Goal: Task Accomplishment & Management: Manage account settings

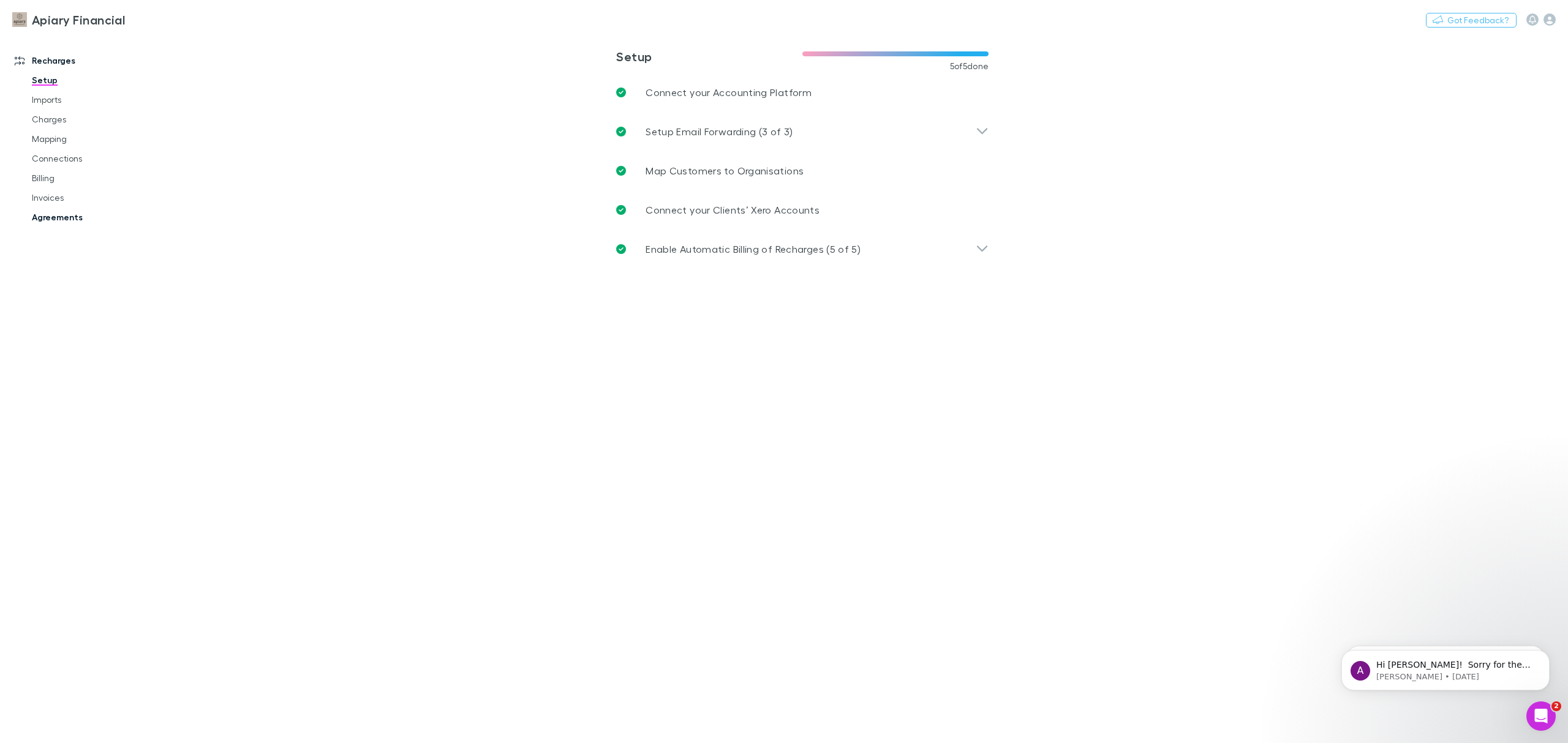
drag, startPoint x: 61, startPoint y: 166, endPoint x: 87, endPoint y: 221, distance: 60.8
click at [61, 166] on link "Connections" at bounding box center [97, 158] width 155 height 20
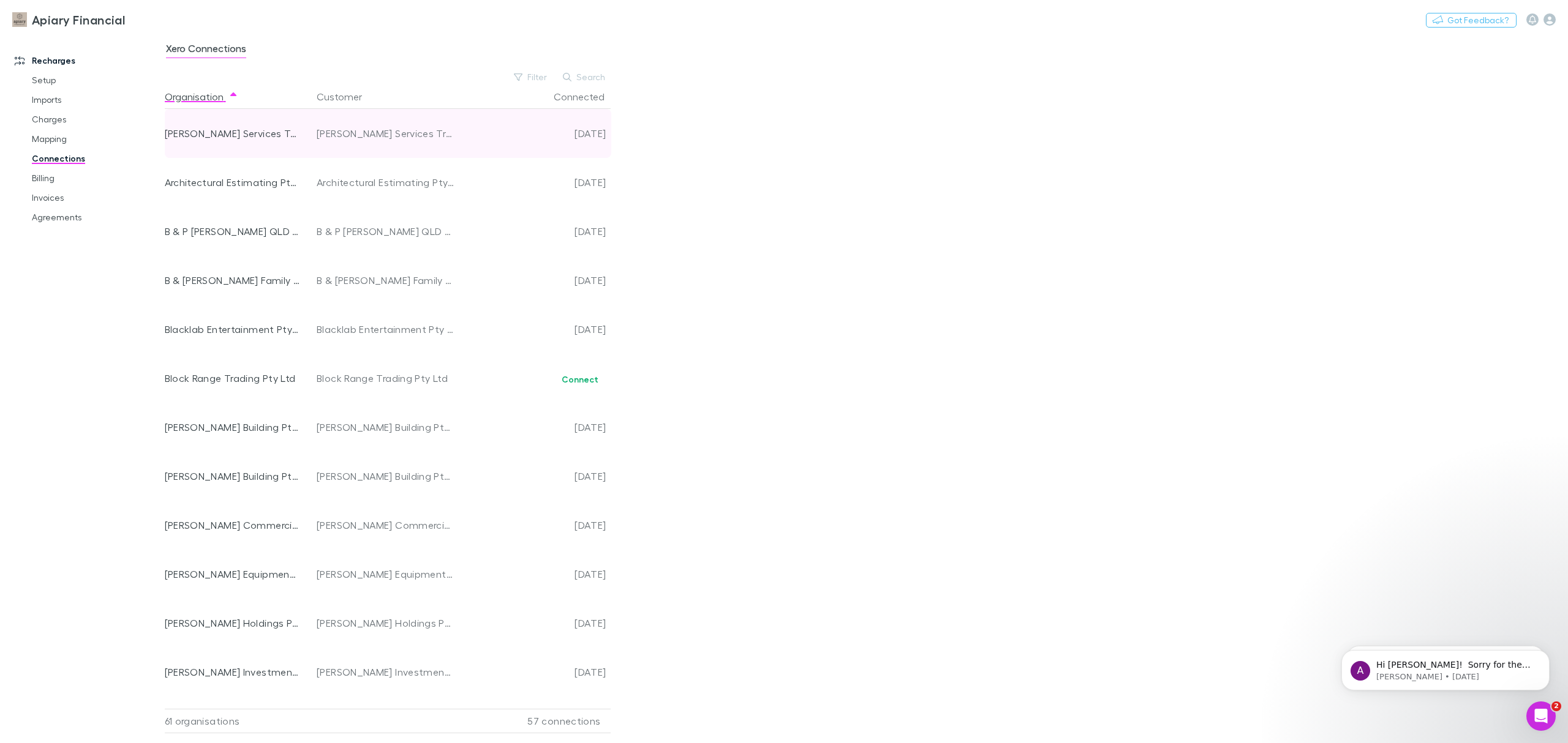
click at [553, 128] on div "[DATE]" at bounding box center [532, 133] width 147 height 49
click at [53, 220] on link "Agreements" at bounding box center [97, 217] width 155 height 20
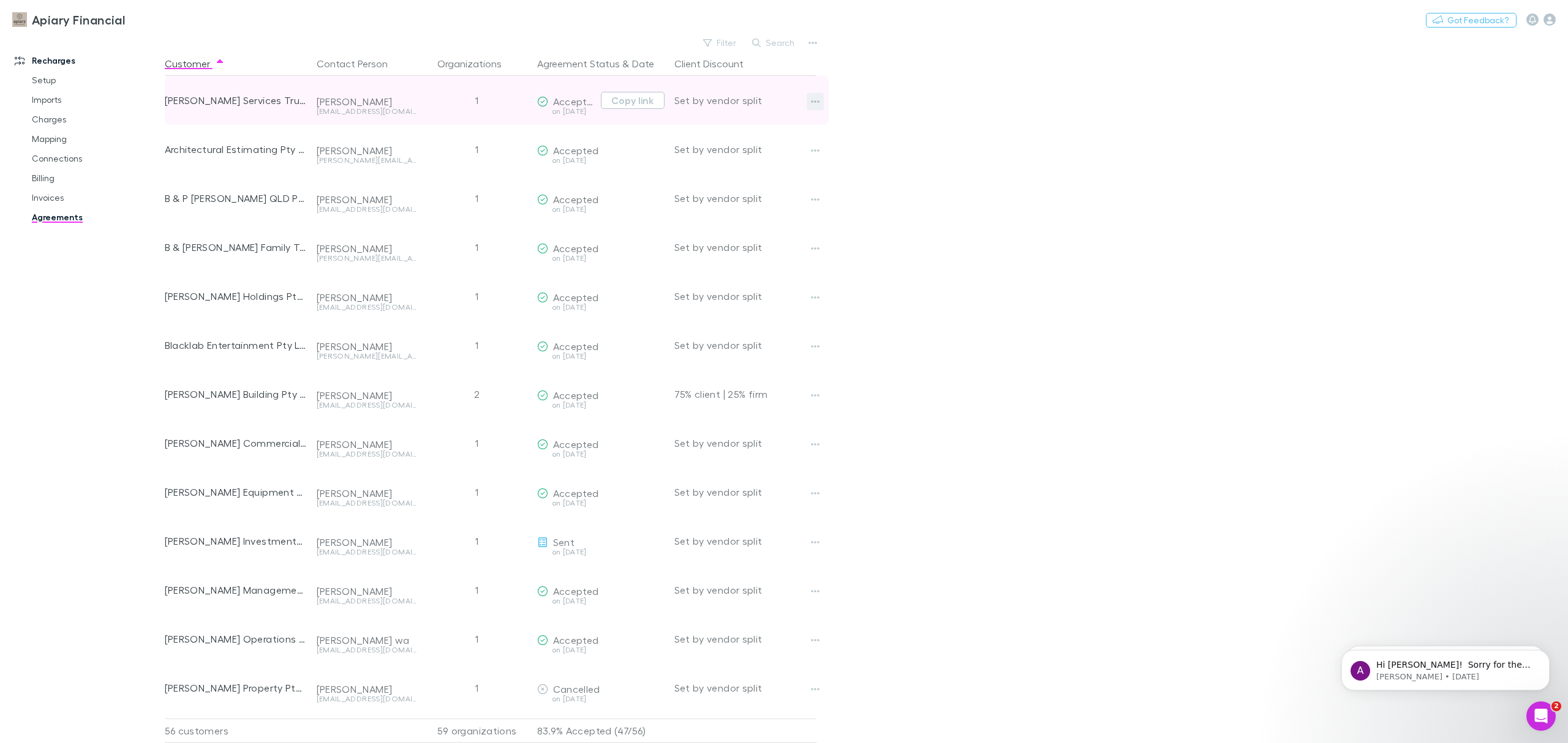
click at [820, 103] on button "button" at bounding box center [815, 101] width 17 height 17
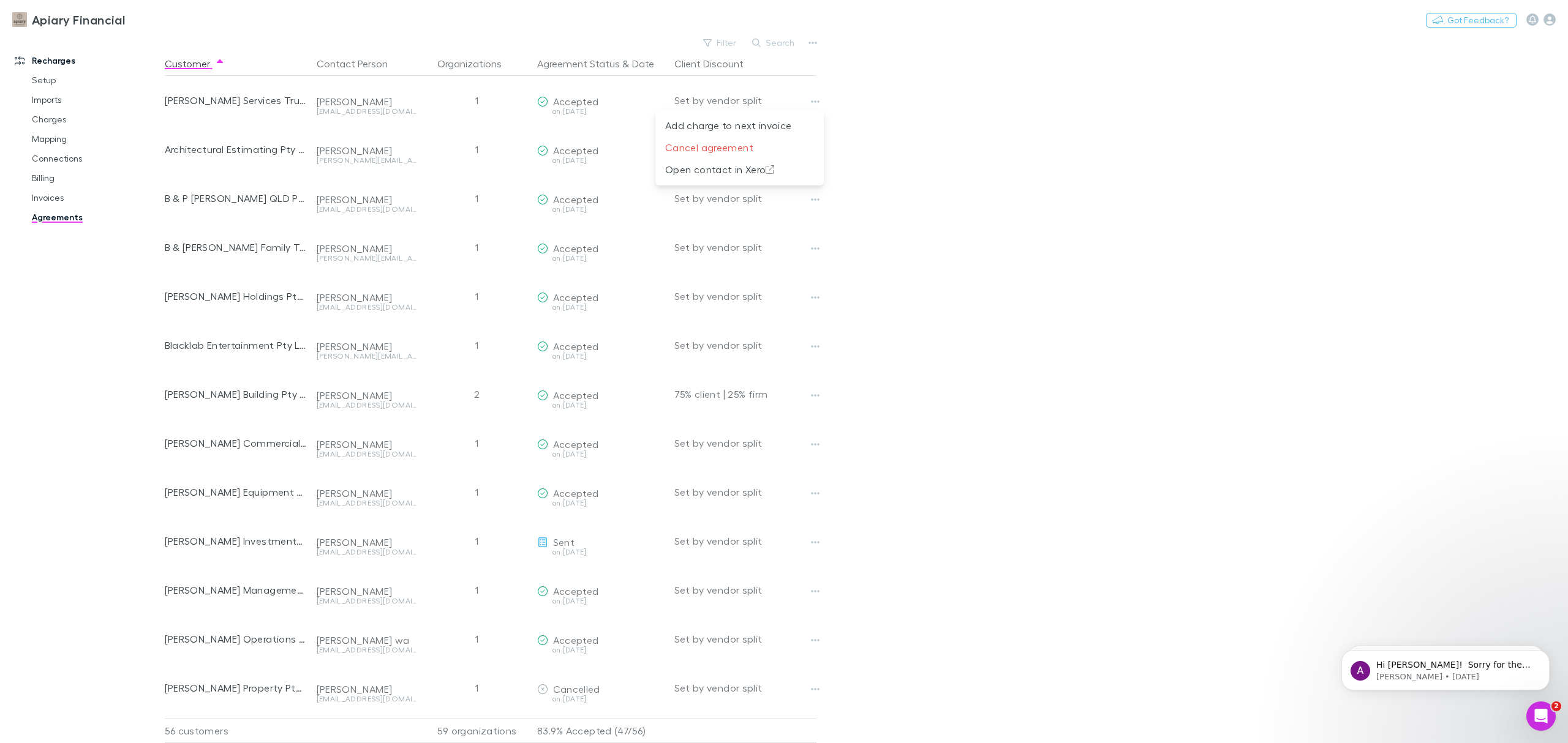
click at [37, 197] on div at bounding box center [784, 372] width 1568 height 743
click at [50, 201] on link "Invoices" at bounding box center [97, 198] width 155 height 20
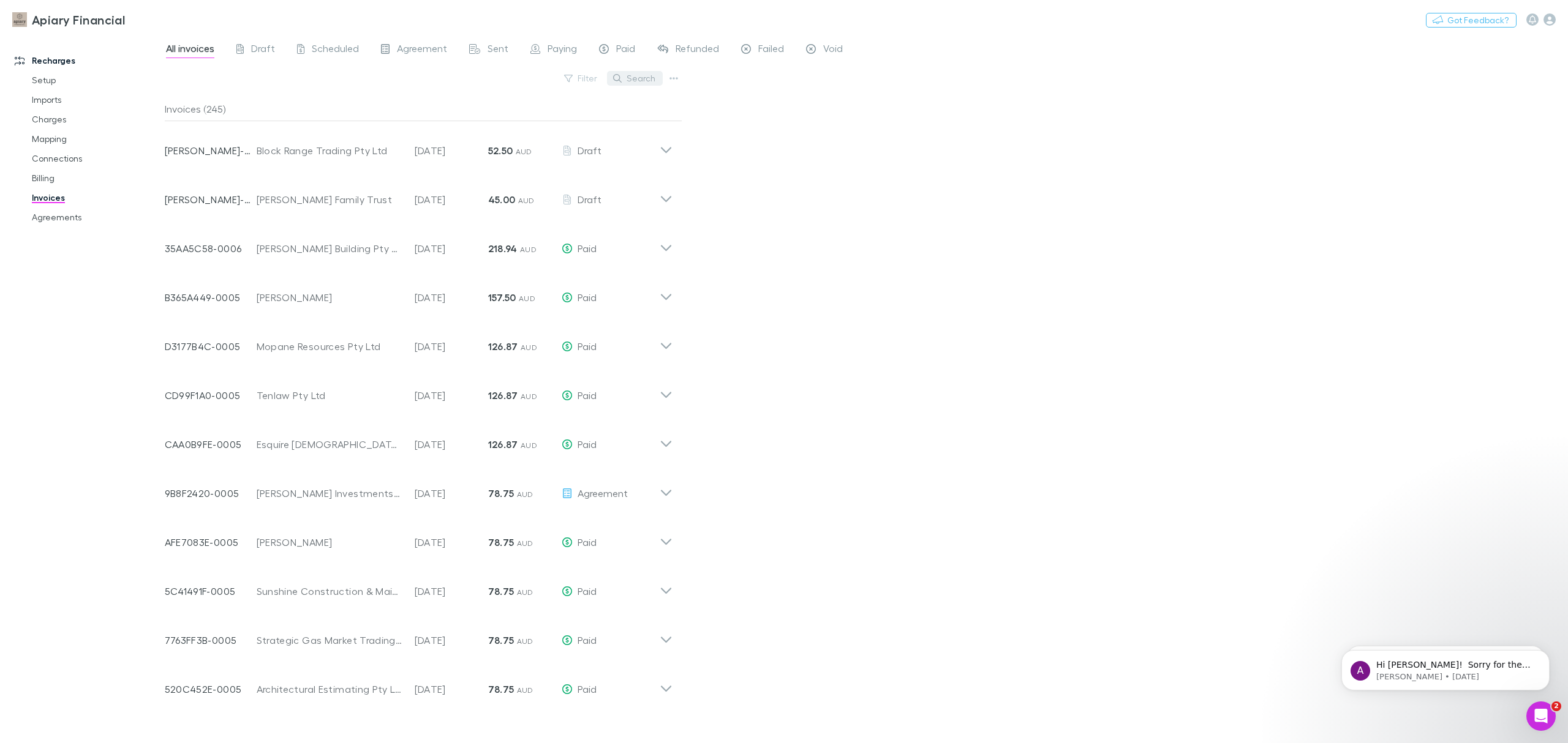
click at [639, 81] on button "Search" at bounding box center [634, 78] width 55 height 15
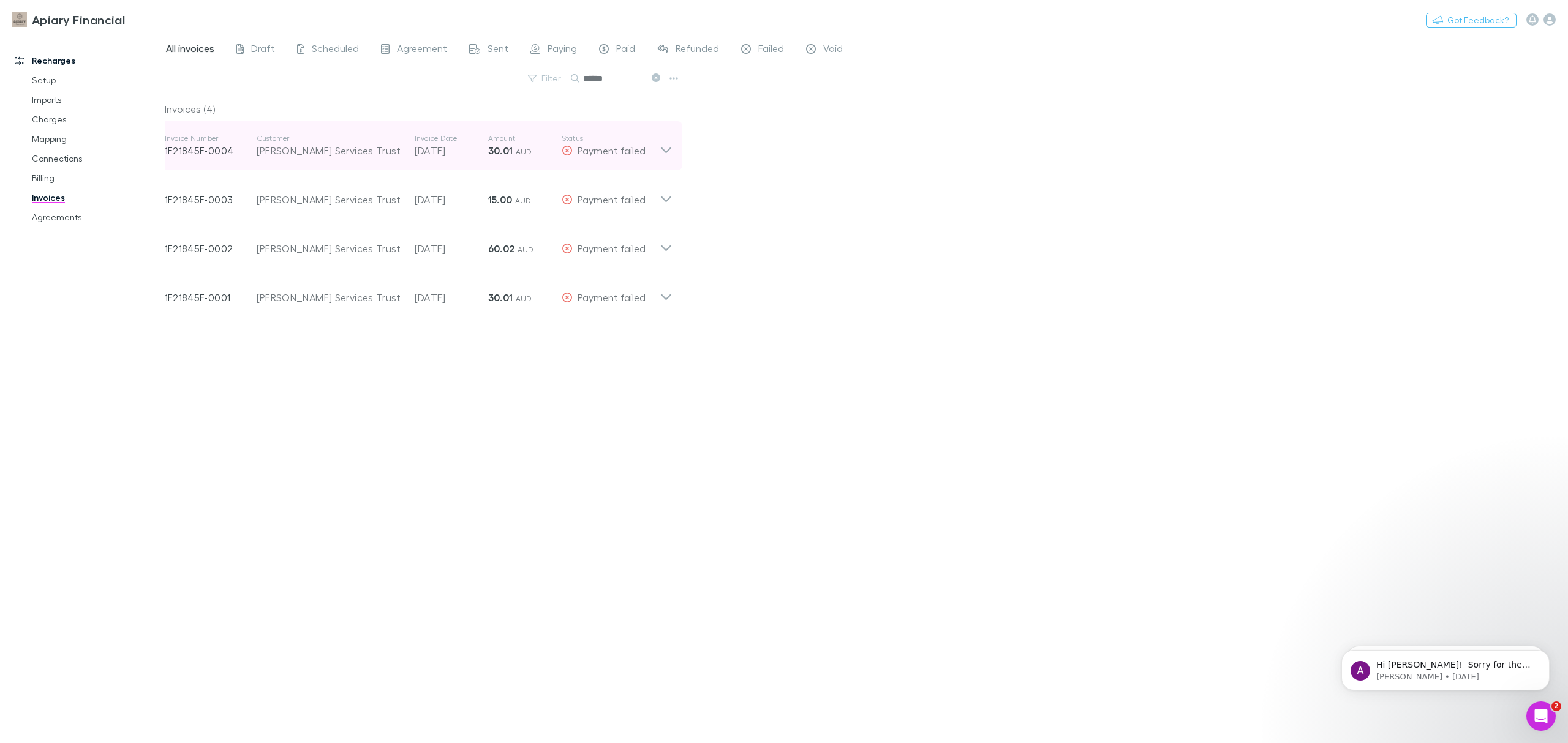
type input "******"
click at [323, 150] on div "[PERSON_NAME] Services Trust" at bounding box center [330, 150] width 146 height 15
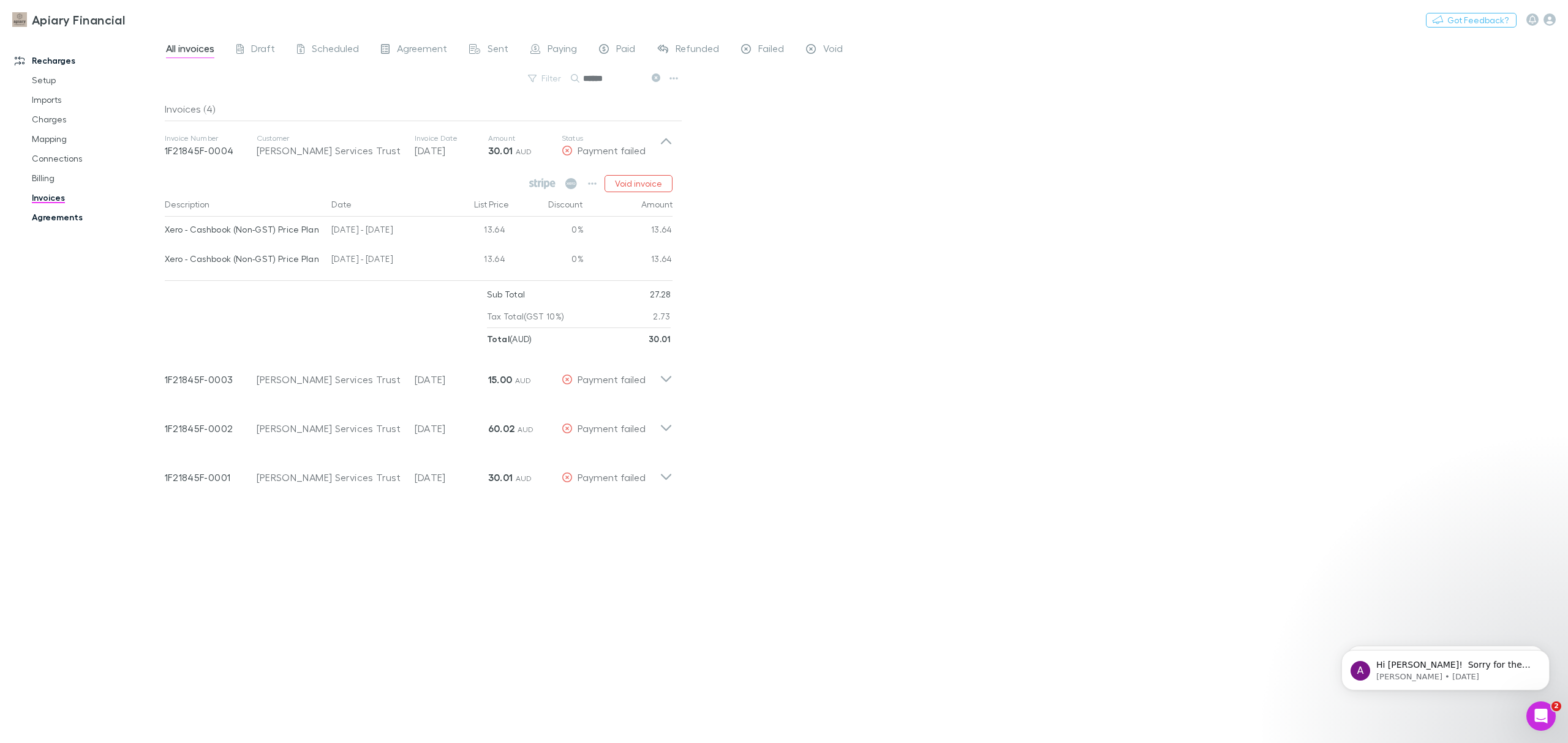
click at [66, 218] on link "Agreements" at bounding box center [97, 217] width 155 height 20
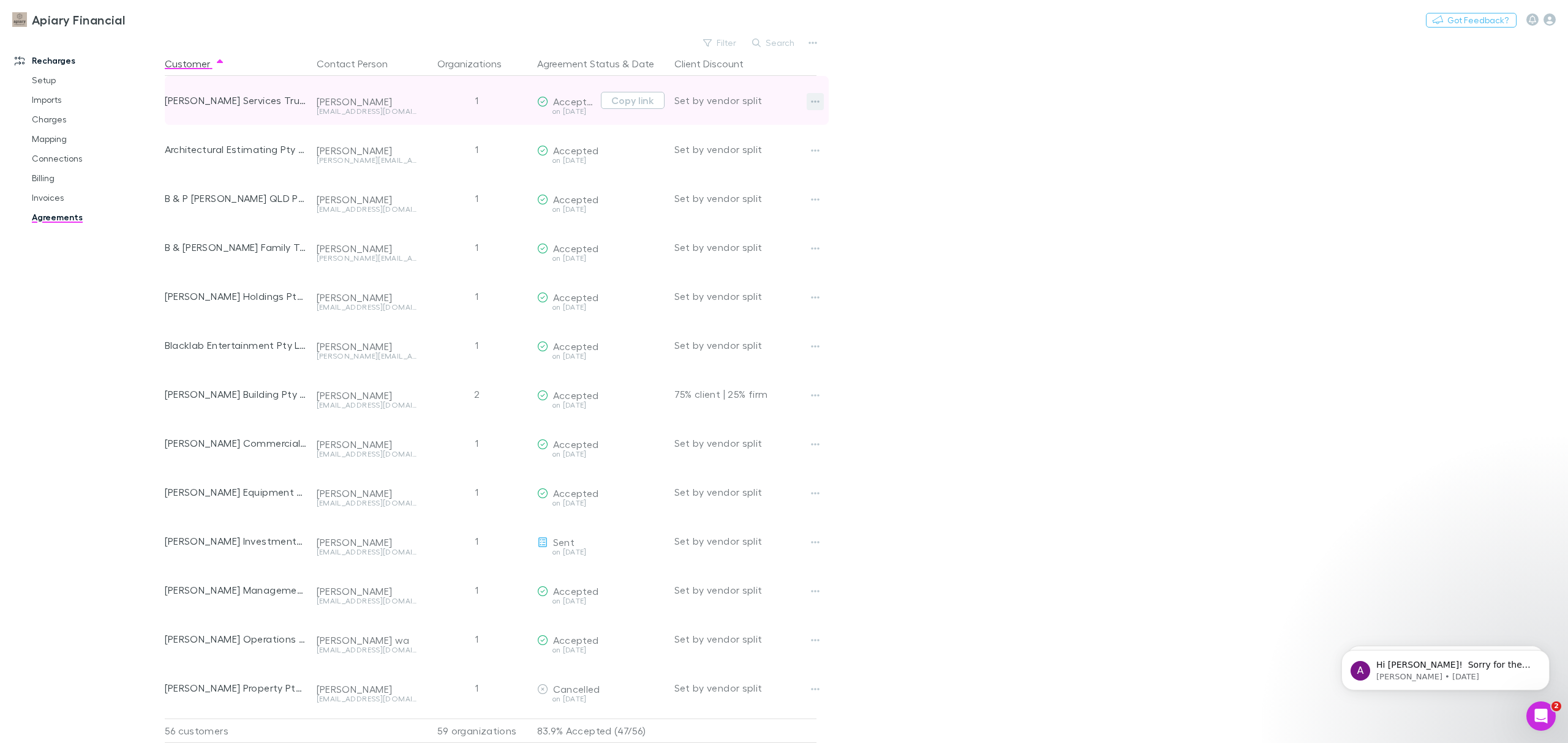
click at [817, 101] on icon "button" at bounding box center [815, 101] width 9 height 2
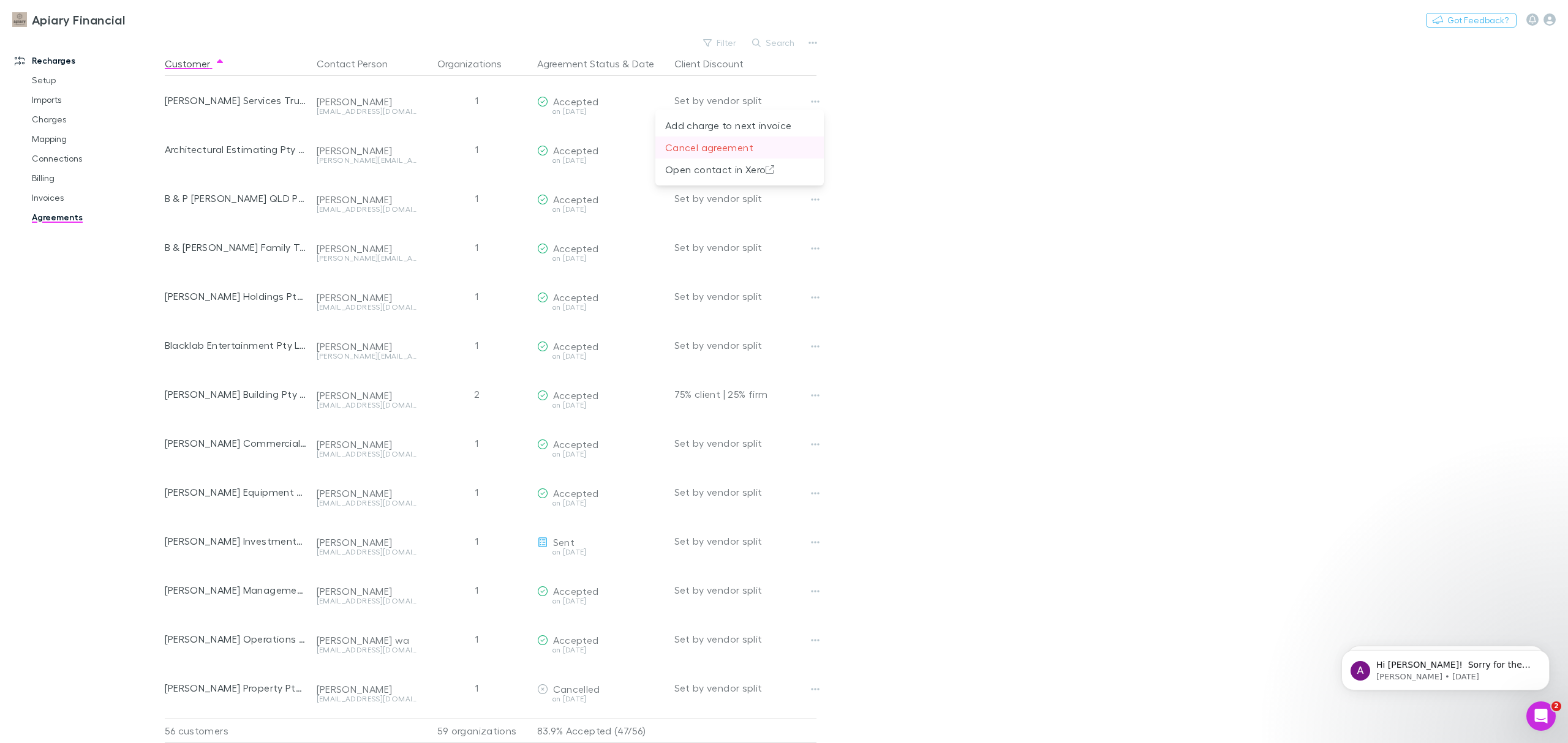
click at [731, 146] on p "Cancel agreement" at bounding box center [739, 147] width 149 height 15
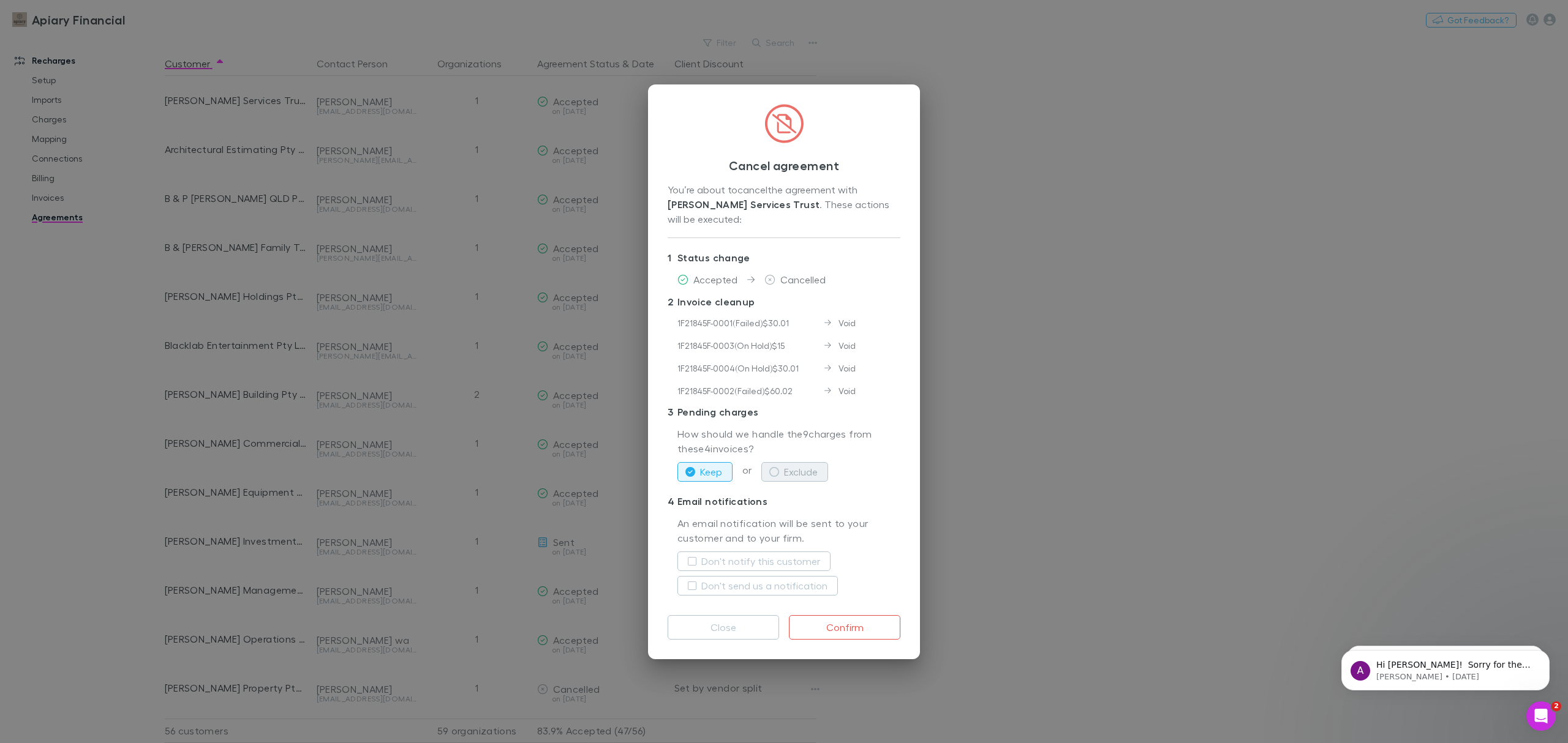
click at [775, 473] on icon "button" at bounding box center [774, 471] width 9 height 9
click at [850, 630] on button "Confirm" at bounding box center [845, 628] width 112 height 25
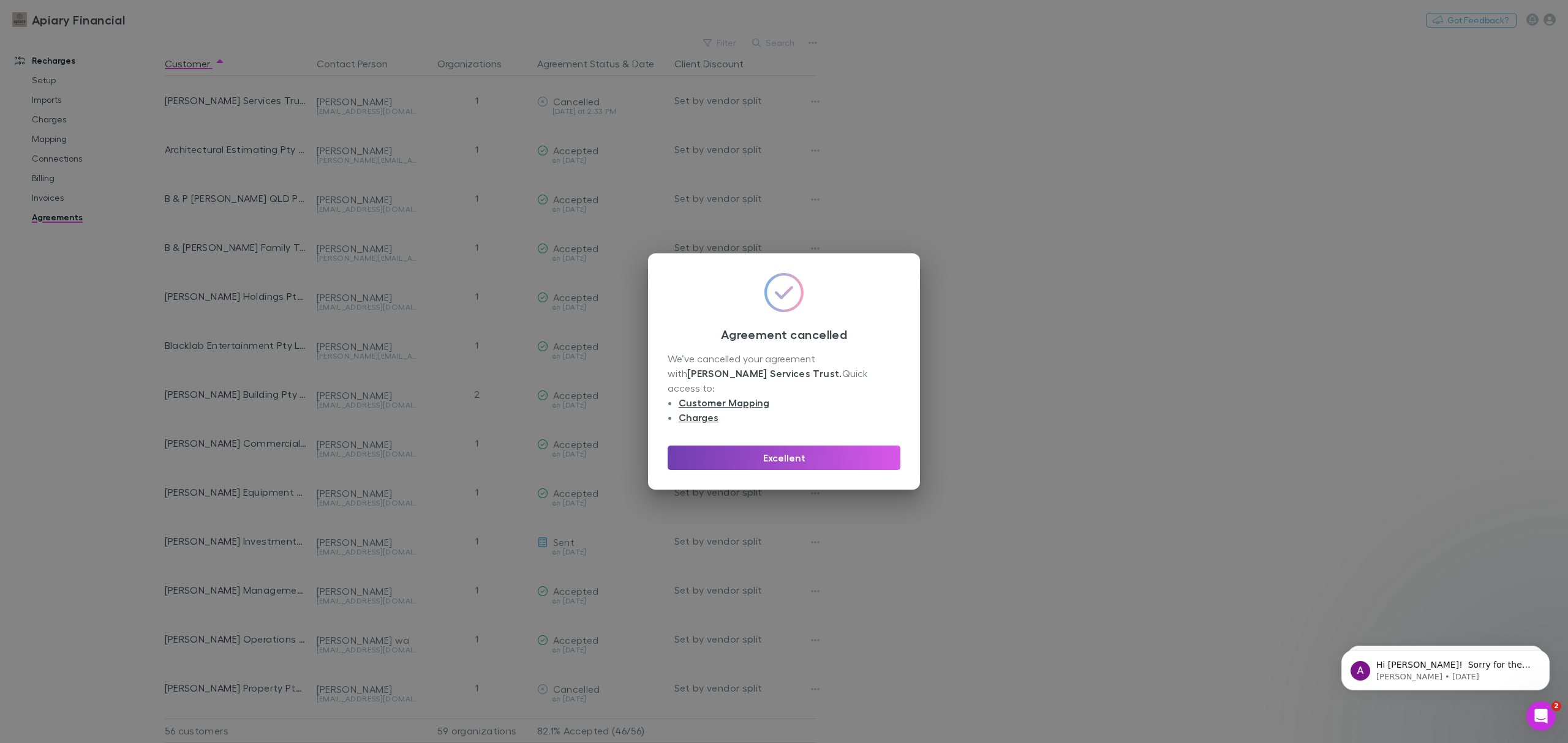
drag, startPoint x: 866, startPoint y: 447, endPoint x: 877, endPoint y: 447, distance: 11.0
click at [866, 447] on button "Excellent" at bounding box center [783, 458] width 233 height 25
